Goal: Task Accomplishment & Management: Use online tool/utility

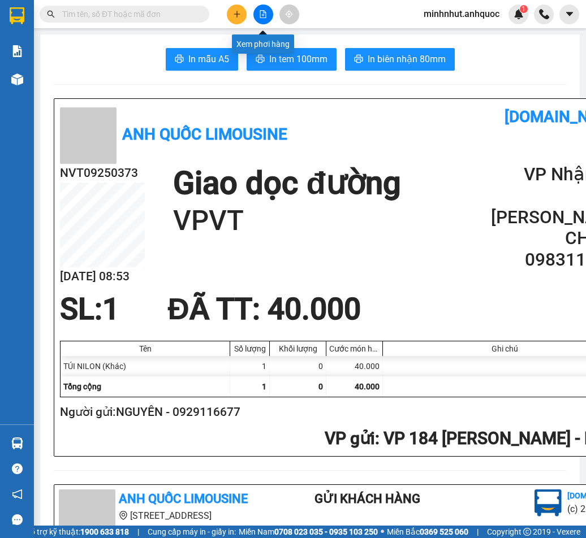
click at [263, 14] on icon "file-add" at bounding box center [263, 14] width 8 height 8
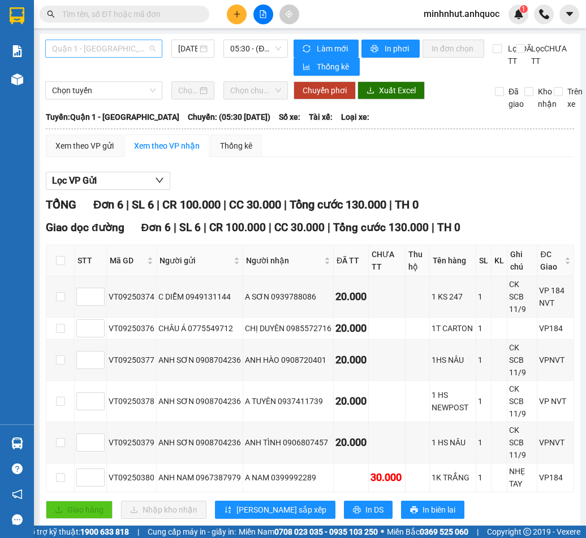
click at [158, 44] on div "Quận 1 - [GEOGRAPHIC_DATA]" at bounding box center [103, 49] width 117 height 18
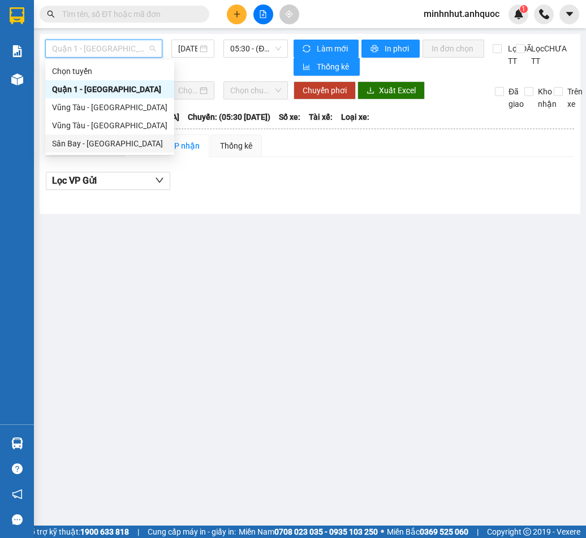
click at [118, 138] on div "Sân Bay - [GEOGRAPHIC_DATA]" at bounding box center [109, 143] width 115 height 12
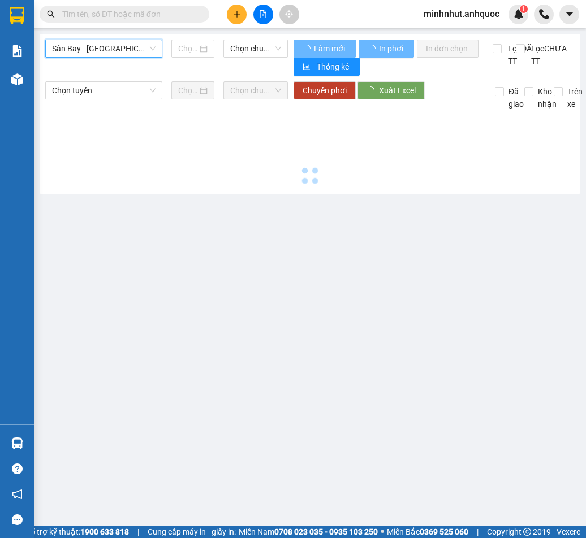
type input "[DATE]"
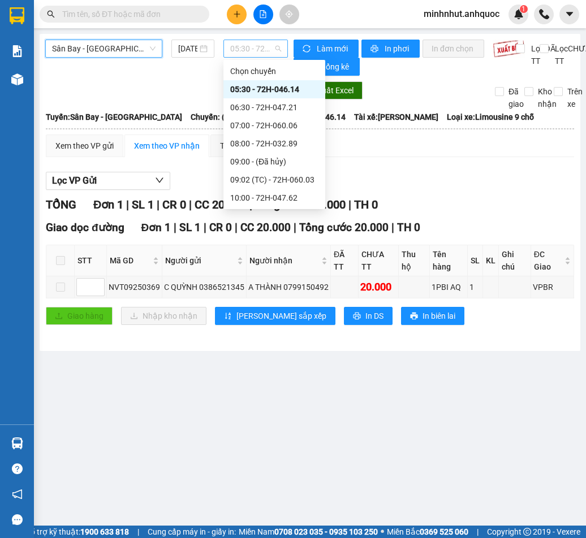
click at [260, 51] on span "05:30 - 72H-046.14" at bounding box center [255, 48] width 51 height 17
click at [293, 124] on div "07:00 - 72H-060.06" at bounding box center [274, 125] width 88 height 12
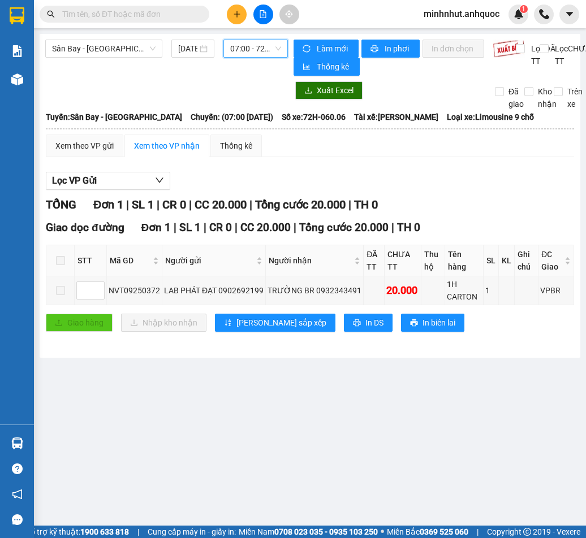
click at [328, 453] on main "Sân Bay - [GEOGRAPHIC_DATA] [DATE] 07:00 07:00 - 72H-060.06 [PERSON_NAME] mới I…" at bounding box center [293, 263] width 586 height 526
